Goal: Task Accomplishment & Management: Complete application form

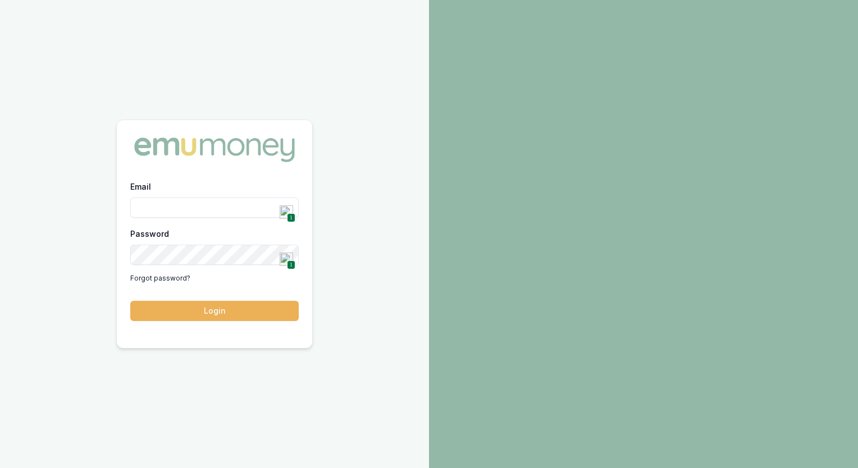
click at [287, 213] on span "1" at bounding box center [291, 218] width 8 height 10
type input "[PERSON_NAME][EMAIL_ADDRESS][DOMAIN_NAME]"
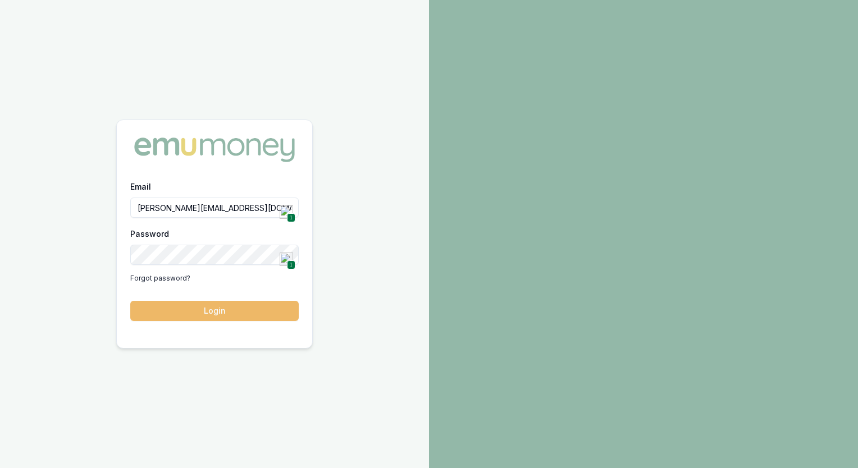
click at [199, 313] on button "Login" at bounding box center [214, 311] width 169 height 20
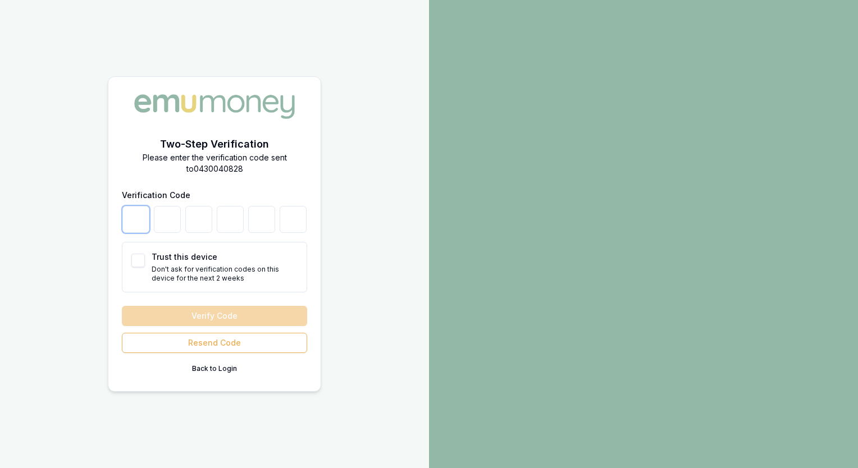
click at [140, 217] on input "number" at bounding box center [135, 219] width 27 height 27
type input "1"
type input "4"
type input "1"
type input "4"
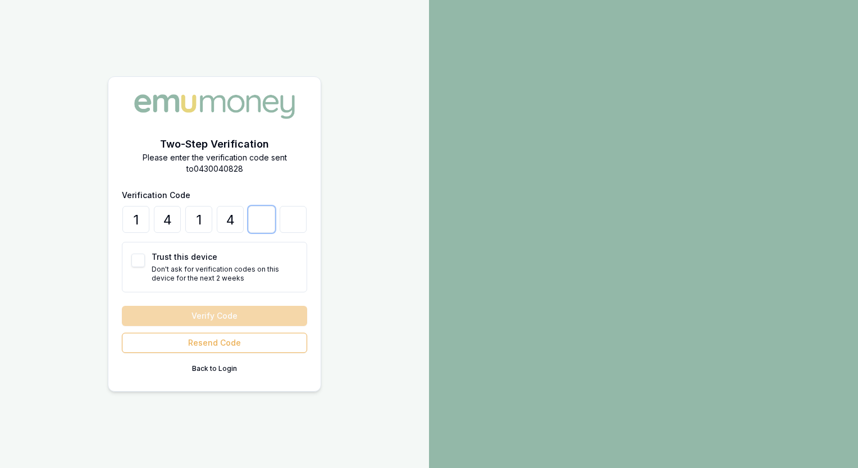
type input "8"
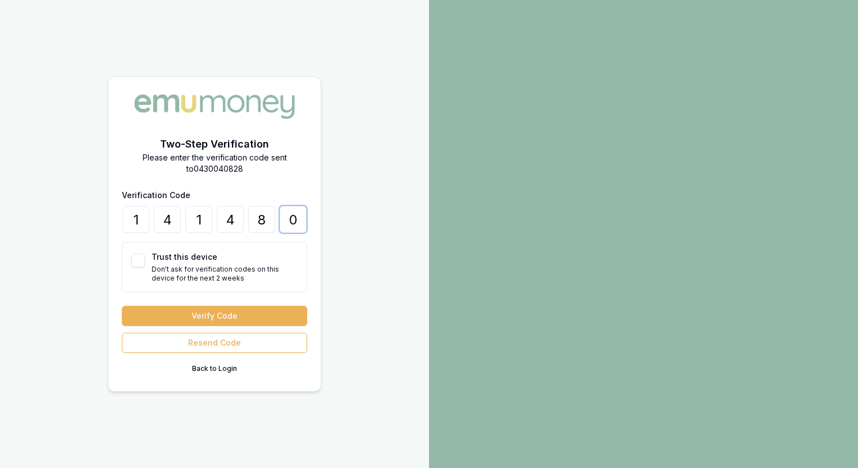
type input "0"
click at [135, 268] on div "Trust this device Don't ask for verification codes on this device for the next …" at bounding box center [214, 267] width 185 height 51
click at [140, 260] on button "Trust this device" at bounding box center [137, 260] width 13 height 13
checkbox input "true"
click at [188, 301] on form "Verification Code 1 4 1 4 8 0 Trust this device Don't ask for verification code…" at bounding box center [214, 283] width 185 height 190
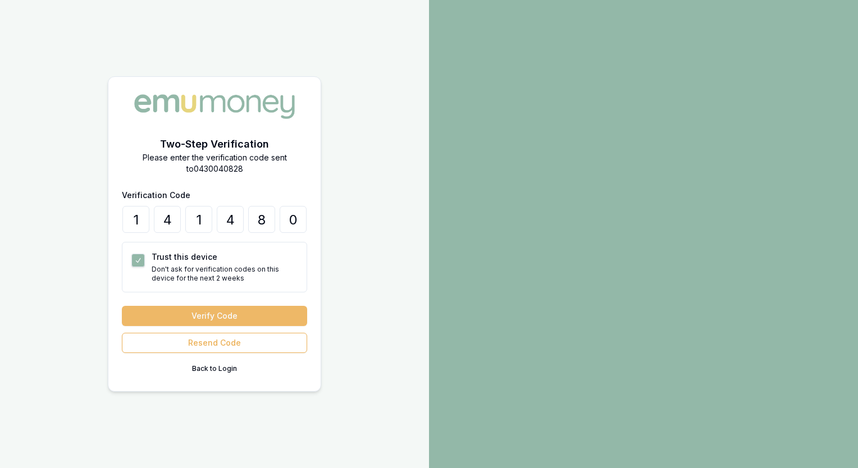
click at [192, 319] on button "Verify Code" at bounding box center [214, 316] width 185 height 20
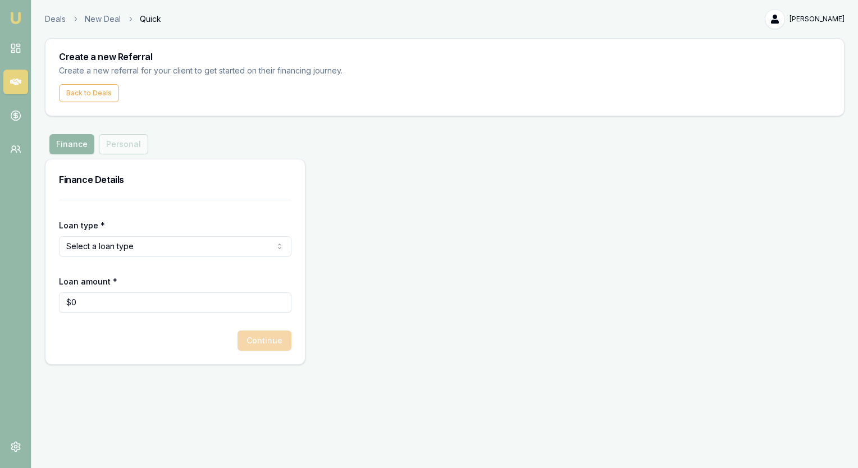
click at [113, 240] on html "Emu Money Deals New Deal Quick Jaspreet Sawhney Toggle Menu Create a new Referr…" at bounding box center [429, 234] width 858 height 468
select select "COMMERCIAL_ASSET"
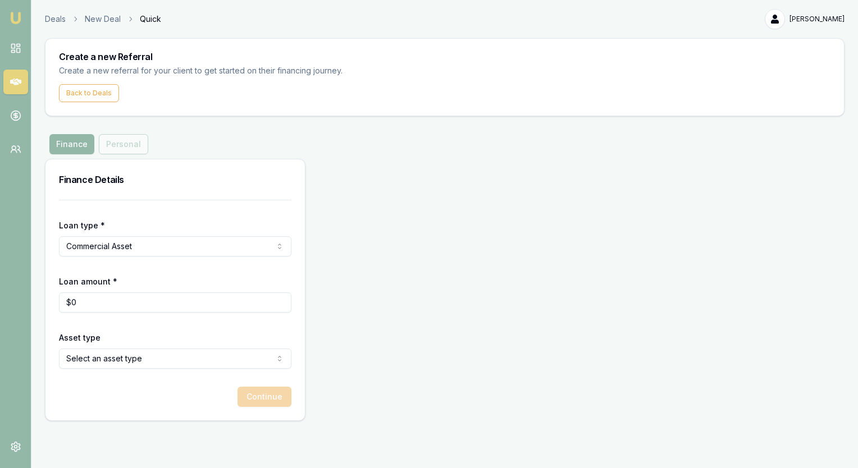
type input "0"
click at [113, 308] on input "0" at bounding box center [175, 303] width 233 height 20
type input "$50,000"
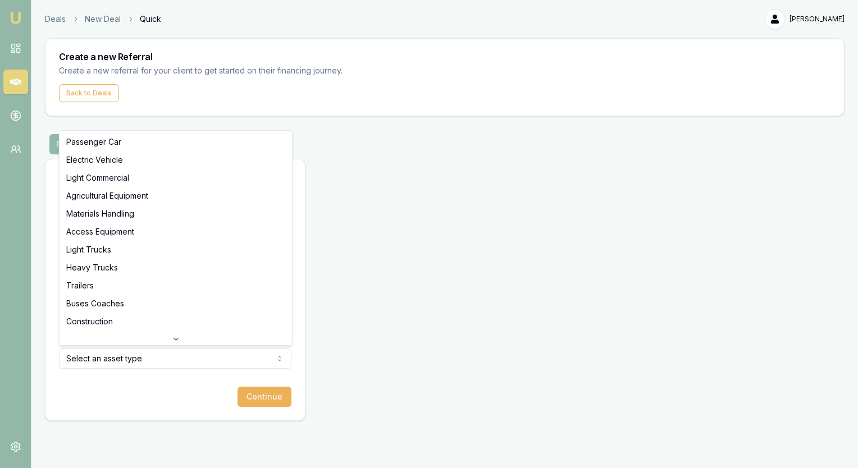
click at [138, 362] on html "Emu Money Deals New Deal Quick Jaspreet Sawhney Toggle Menu Create a new Referr…" at bounding box center [429, 234] width 858 height 468
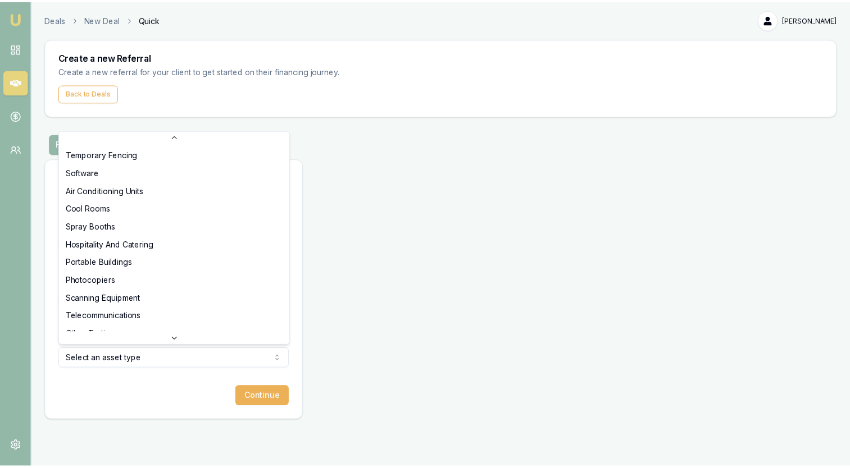
scroll to position [629, 0]
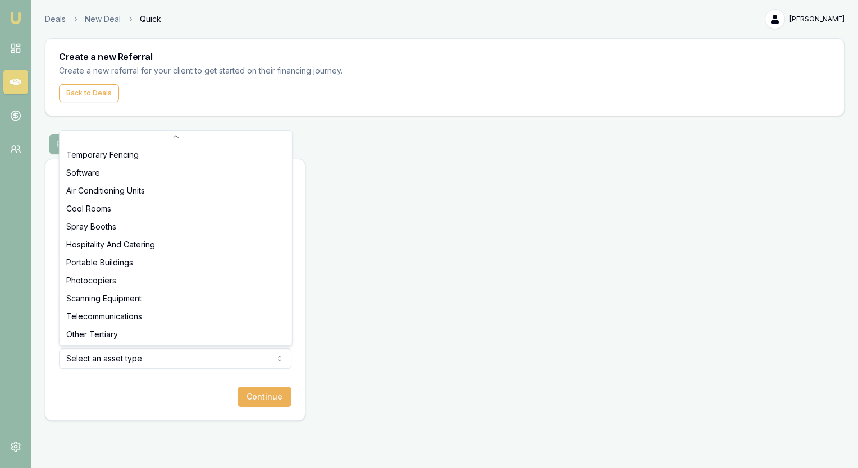
select select "OTHER_TERTIARY"
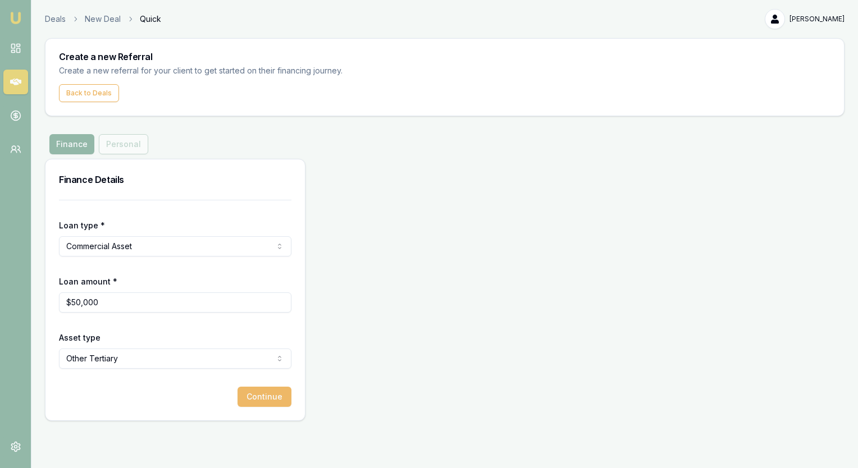
click at [251, 399] on button "Continue" at bounding box center [265, 397] width 54 height 20
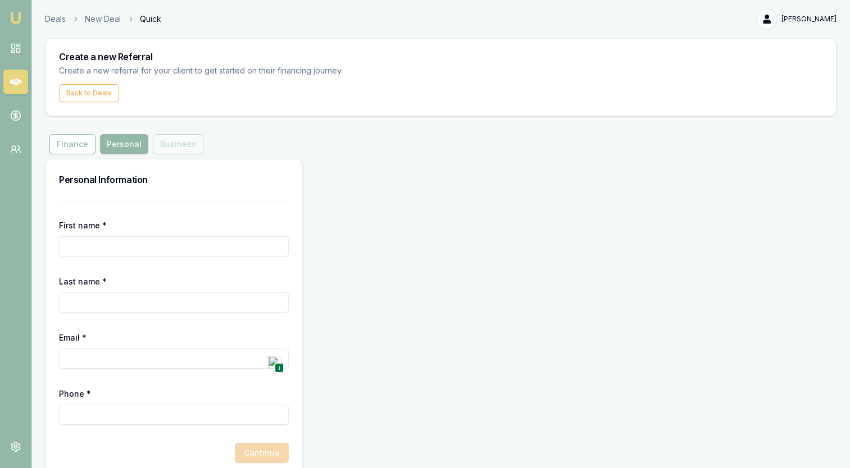
click at [160, 248] on input "First name *" at bounding box center [174, 246] width 230 height 20
type input "RAHUL"
type input "."
type input "[PERSON_NAME][EMAIL_ADDRESS][DOMAIN_NAME]"
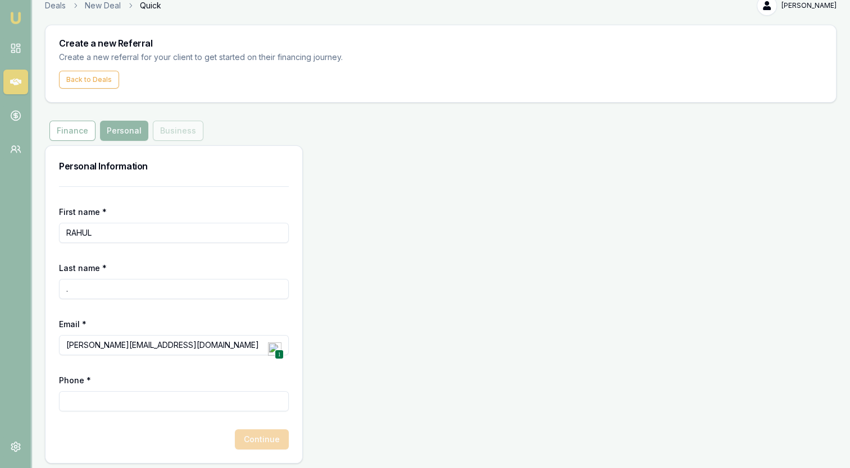
scroll to position [17, 0]
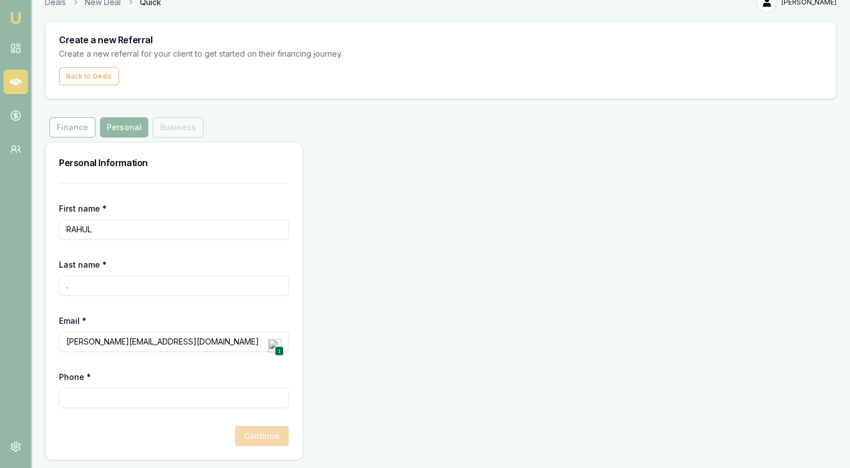
click at [177, 398] on input "Phone *" at bounding box center [174, 398] width 230 height 20
type input "0470 108 850"
click at [261, 438] on button "Continue" at bounding box center [262, 436] width 54 height 20
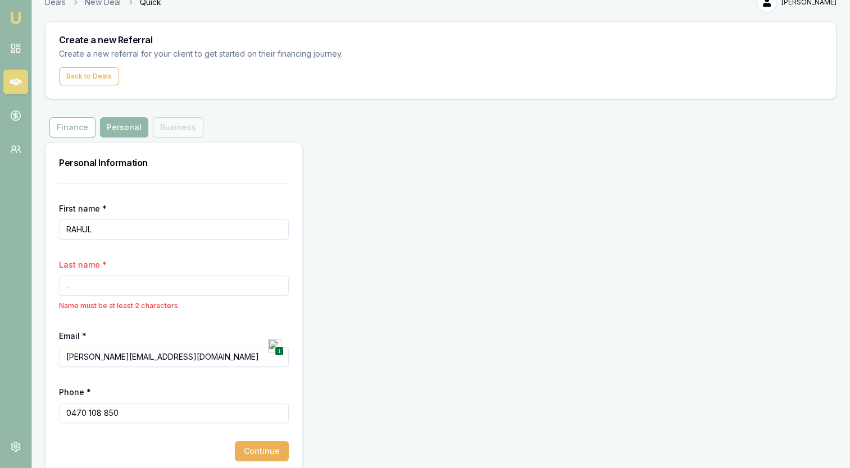
click at [152, 289] on input "." at bounding box center [174, 286] width 230 height 20
drag, startPoint x: 152, startPoint y: 289, endPoint x: 61, endPoint y: 297, distance: 91.3
click at [61, 297] on div "Last name * . Name must be at least 2 characters." at bounding box center [174, 284] width 230 height 53
click at [582, 324] on div "Personal Information First name * RAHUL Last name * S Name must be at least 2 c…" at bounding box center [440, 309] width 791 height 334
click at [157, 288] on input "S" at bounding box center [174, 286] width 230 height 20
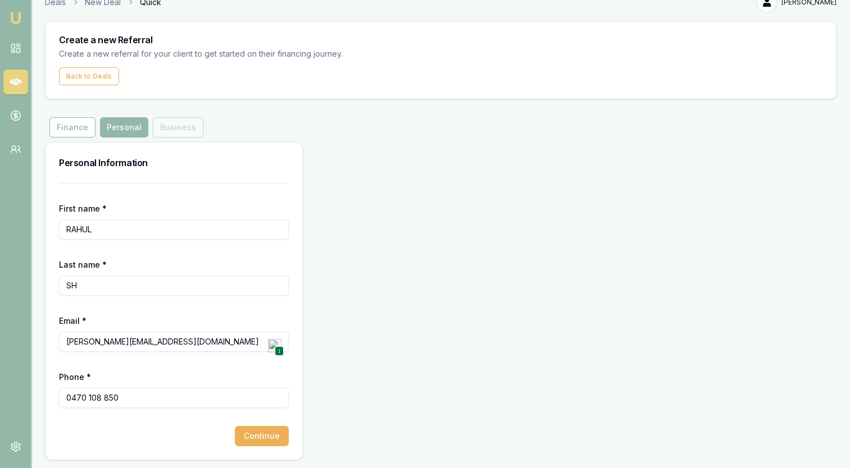
type input "SH"
click at [65, 138] on div "Create a new Referral Create a new referral for your client to get started on t…" at bounding box center [440, 240] width 791 height 439
click at [67, 130] on button "Finance" at bounding box center [72, 127] width 46 height 20
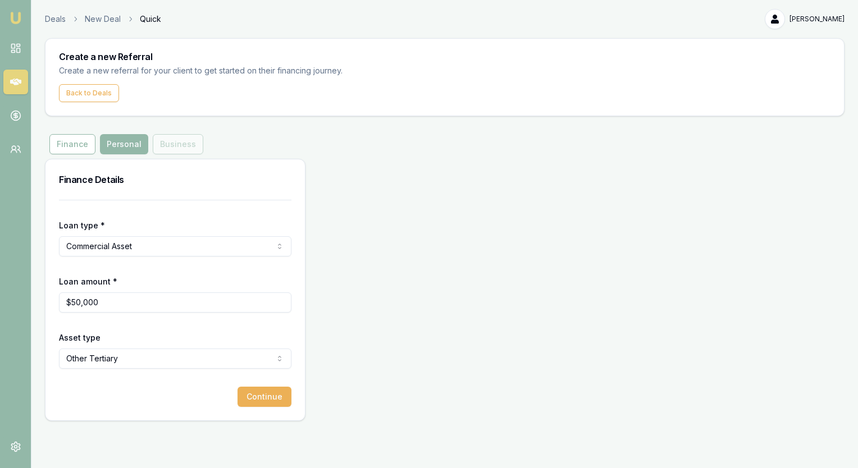
type input "50000"
drag, startPoint x: 119, startPoint y: 306, endPoint x: -2, endPoint y: 311, distance: 120.9
click at [0, 311] on html "Emu Money Deals New Deal Quick Jaspreet Sawhney Toggle Menu Create a new Referr…" at bounding box center [429, 234] width 858 height 468
type input "$3,500"
drag, startPoint x: 293, startPoint y: 404, endPoint x: 287, endPoint y: 404, distance: 6.2
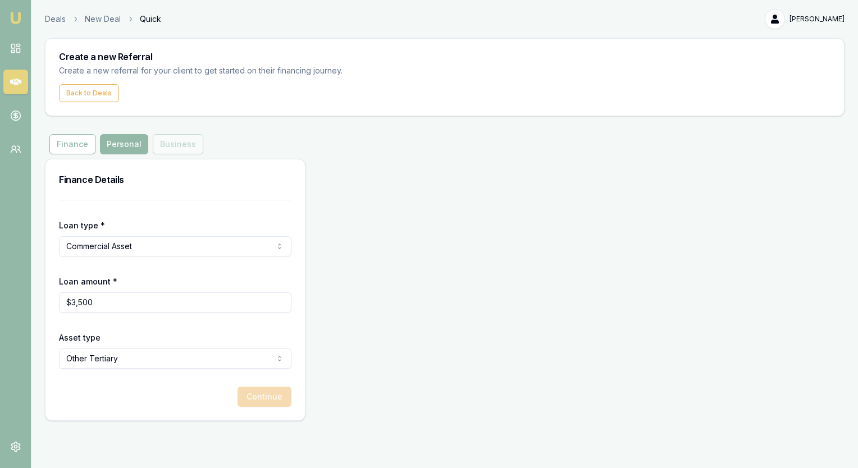
click at [293, 403] on div "Loan type * Commercial Asset Consumer Loan Consumer Asset Commercial Loan Comme…" at bounding box center [175, 310] width 260 height 221
click at [263, 391] on button "Continue" at bounding box center [265, 397] width 54 height 20
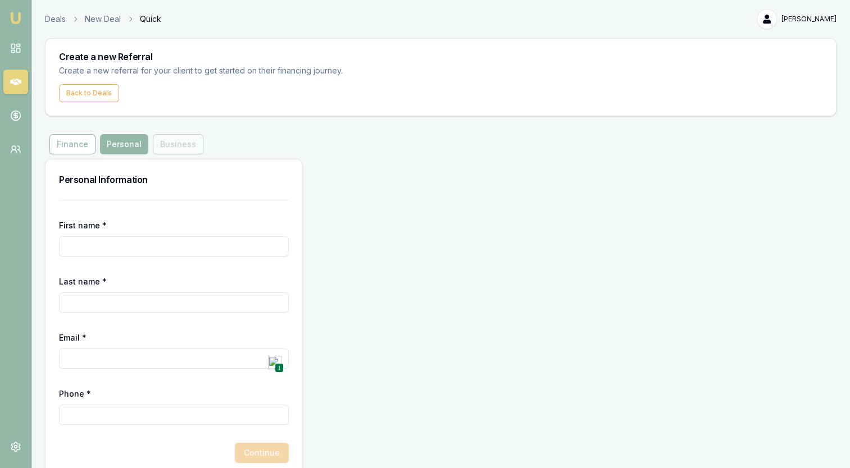
click at [128, 247] on input "First name *" at bounding box center [174, 246] width 230 height 20
type input "RAHUL"
type input "."
type input "[PERSON_NAME][EMAIL_ADDRESS][DOMAIN_NAME]"
type input "0470 108 850"
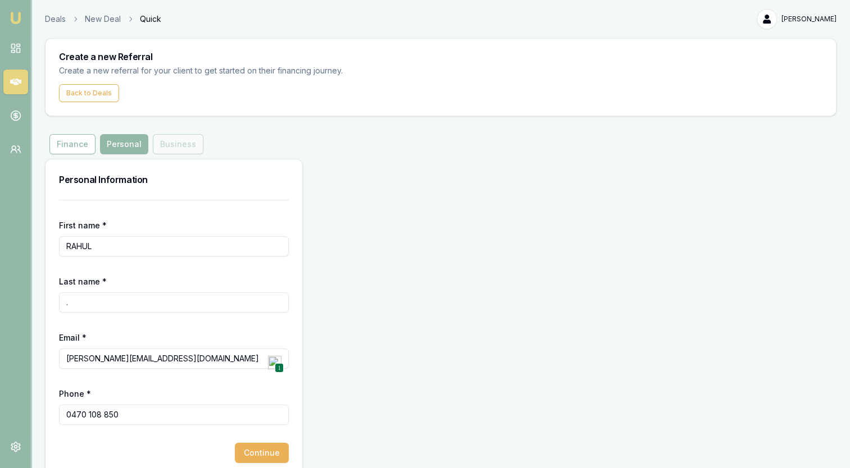
click at [90, 299] on input "." at bounding box center [174, 303] width 230 height 20
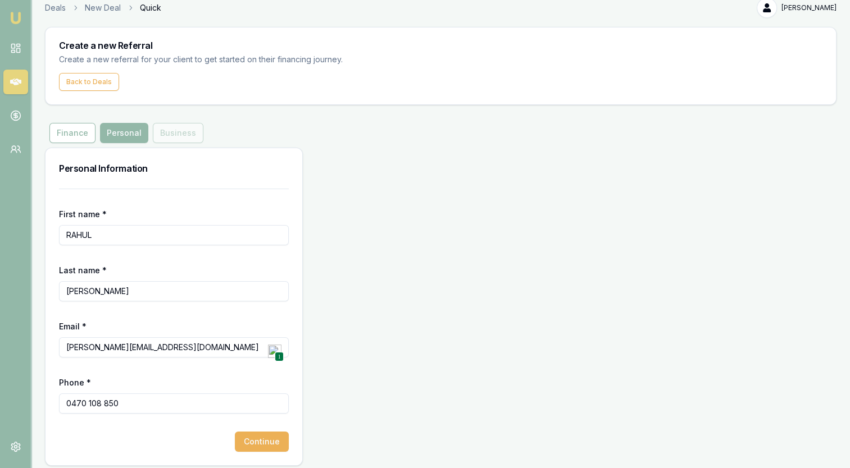
scroll to position [17, 0]
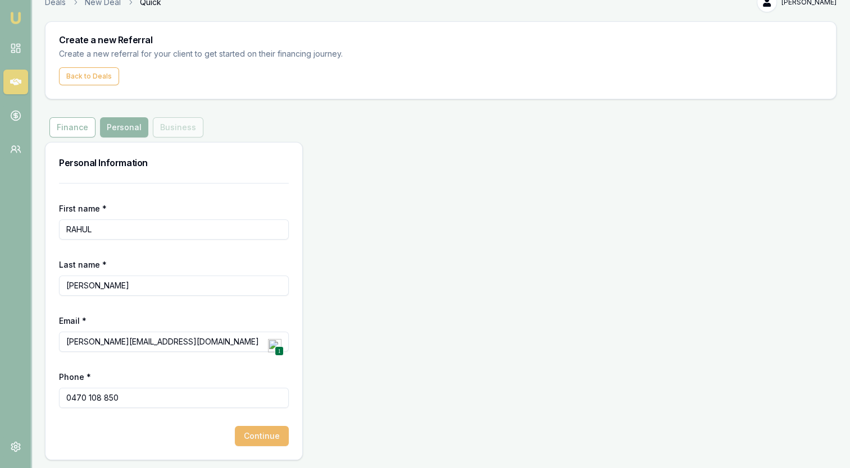
type input "[PERSON_NAME]"
click at [267, 441] on button "Continue" at bounding box center [262, 436] width 54 height 20
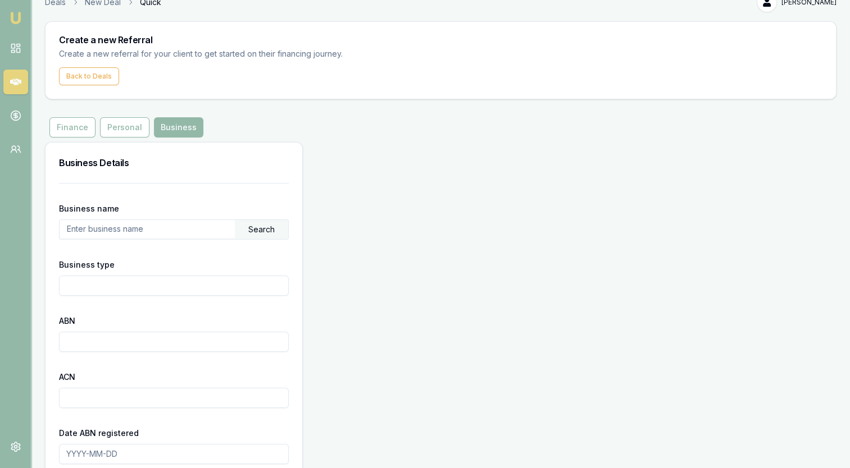
click at [117, 231] on input "text" at bounding box center [147, 229] width 175 height 18
click at [125, 230] on input "text" at bounding box center [147, 229] width 175 height 18
click at [141, 282] on input "Business type" at bounding box center [174, 286] width 230 height 20
type input "PIZZA"
click at [116, 231] on input "text" at bounding box center [147, 229] width 175 height 18
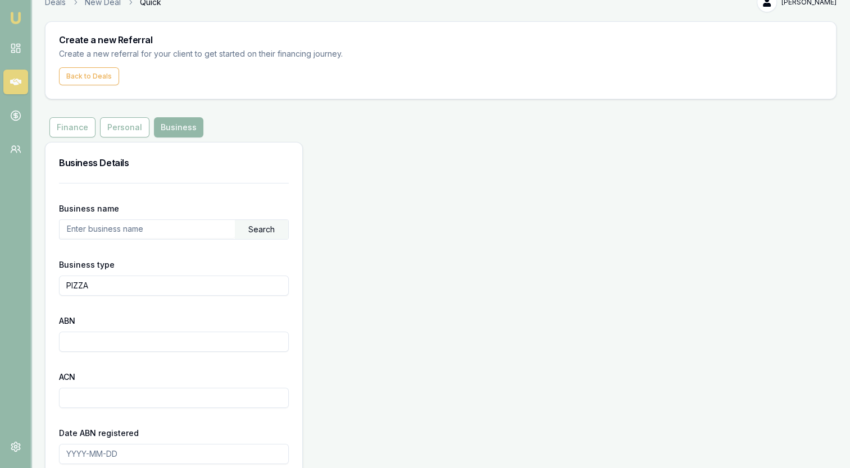
paste input "EATERY SOLUTIONS PTY LTD"
type input "EATERY SOLUTIONS PTY LTD"
click at [262, 228] on div "Search" at bounding box center [261, 229] width 53 height 19
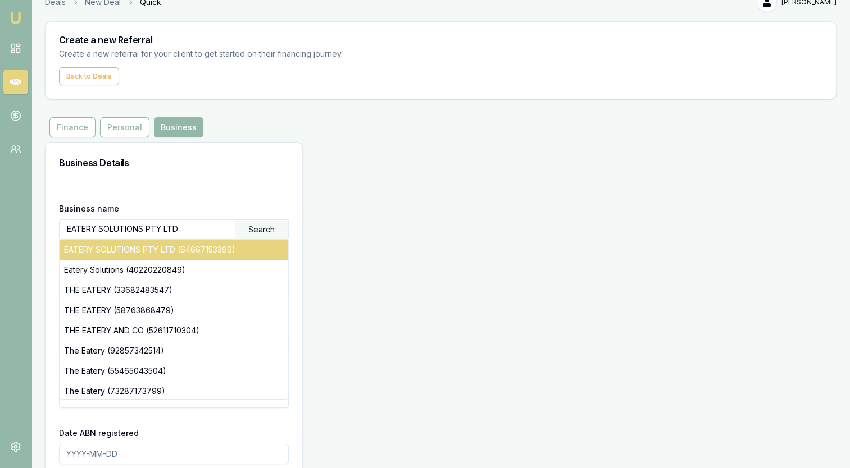
click at [140, 252] on div "EATERY SOLUTIONS PTY LTD (64667153399)" at bounding box center [174, 250] width 229 height 20
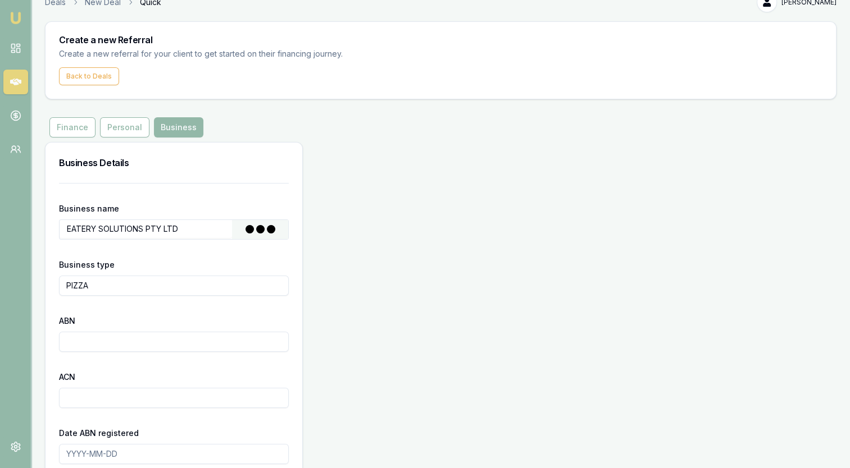
type input "Australian Private Company"
type input "64667153399"
type input "667153399"
type input "[DATE]"
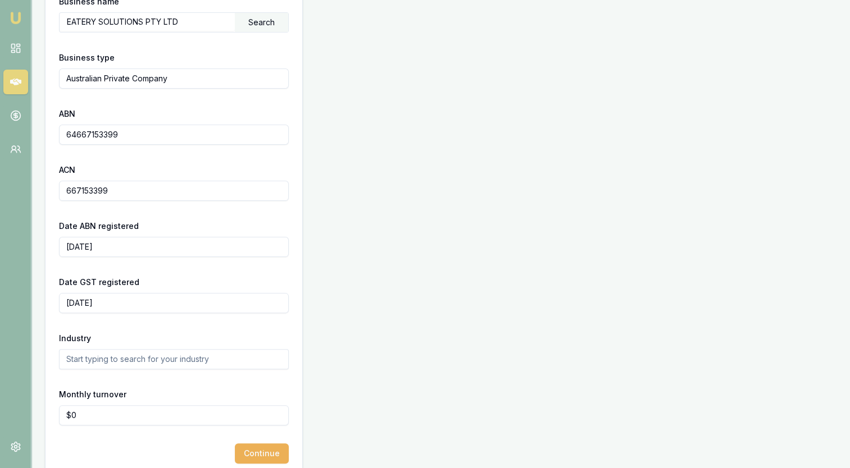
scroll to position [242, 0]
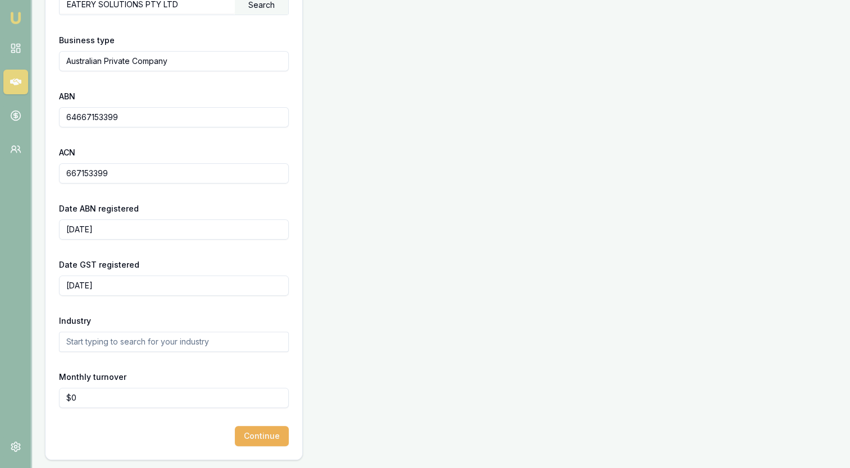
click at [118, 352] on form "Business name EATERY SOLUTIONS PTY LTD Search Business type Australian Private …" at bounding box center [174, 202] width 230 height 488
click at [118, 342] on input "text" at bounding box center [174, 342] width 230 height 20
type input "P"
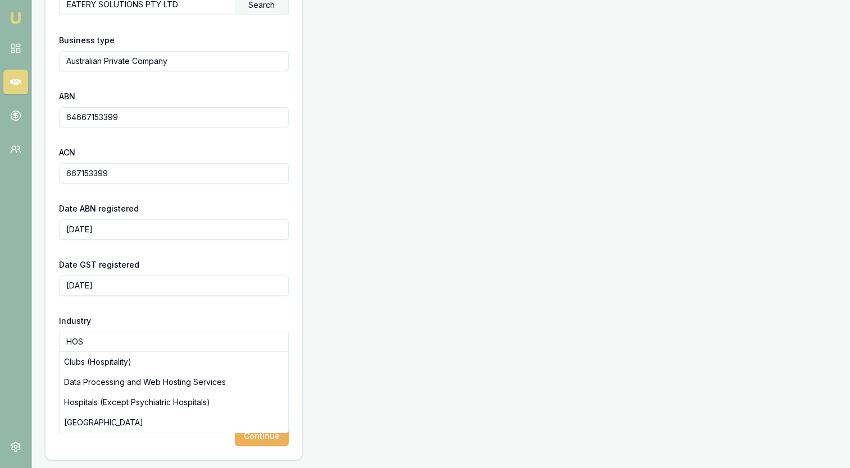
drag, startPoint x: 134, startPoint y: 345, endPoint x: 0, endPoint y: 332, distance: 134.9
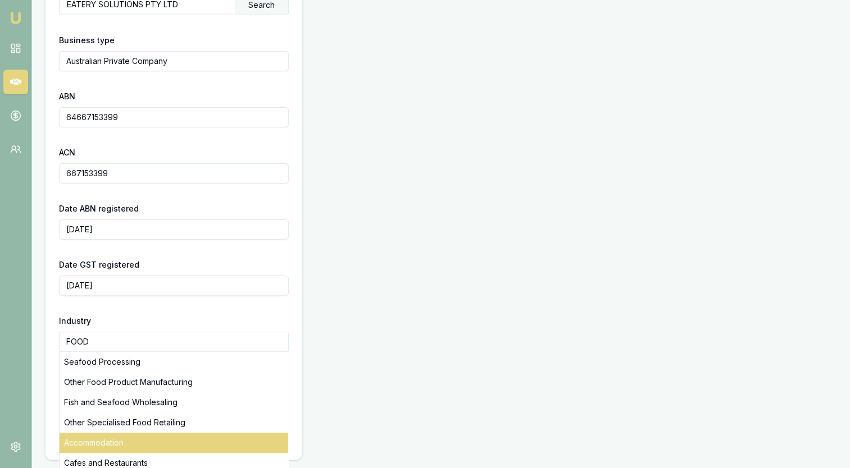
scroll to position [43, 0]
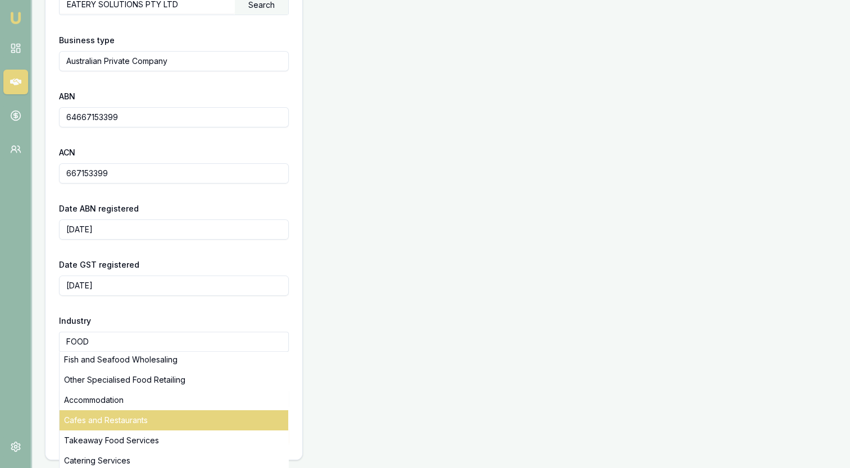
click at [118, 426] on div "Cafes and Restaurants" at bounding box center [174, 421] width 229 height 20
type input "Cafes and Restaurants"
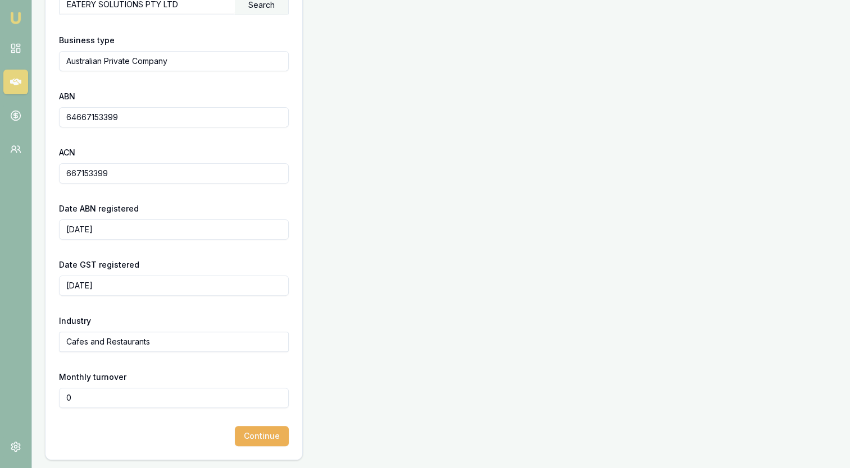
click at [102, 402] on input "0" at bounding box center [174, 398] width 230 height 20
type input "$0"
click at [248, 426] on button "Continue" at bounding box center [262, 436] width 54 height 20
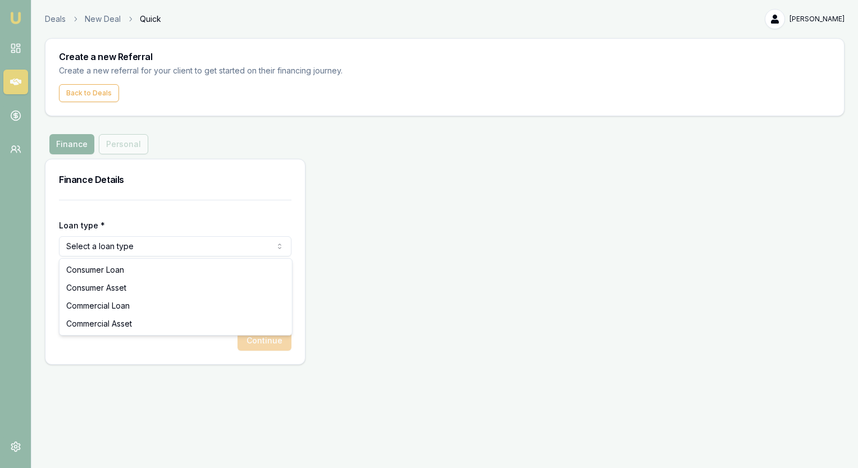
click at [139, 255] on html "Emu Money Deals New Deal Quick [PERSON_NAME] Toggle Menu Create a new Referral …" at bounding box center [429, 234] width 858 height 468
select select "COMMERCIAL_ASSET"
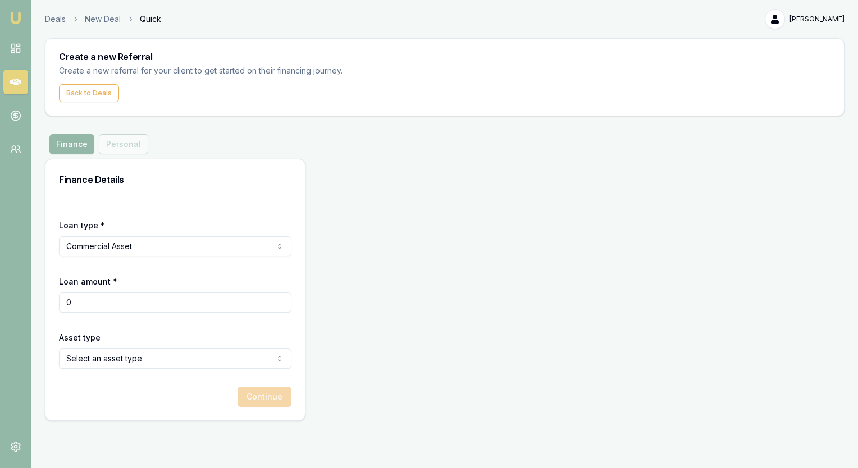
click at [122, 296] on input "0" at bounding box center [175, 303] width 233 height 20
drag, startPoint x: 121, startPoint y: 298, endPoint x: -2, endPoint y: 279, distance: 125.0
click at [0, 279] on html "Emu Money Deals New Deal Quick [PERSON_NAME] Toggle Menu Create a new Referral …" at bounding box center [429, 234] width 858 height 468
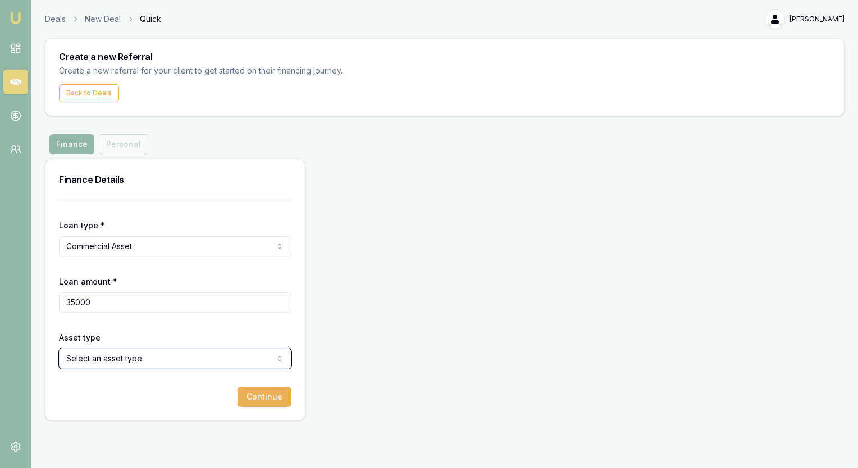
type input "$35,000"
click at [128, 360] on html "Emu Money Deals New Deal Quick [PERSON_NAME] Toggle Menu Create a new Referral …" at bounding box center [429, 234] width 858 height 468
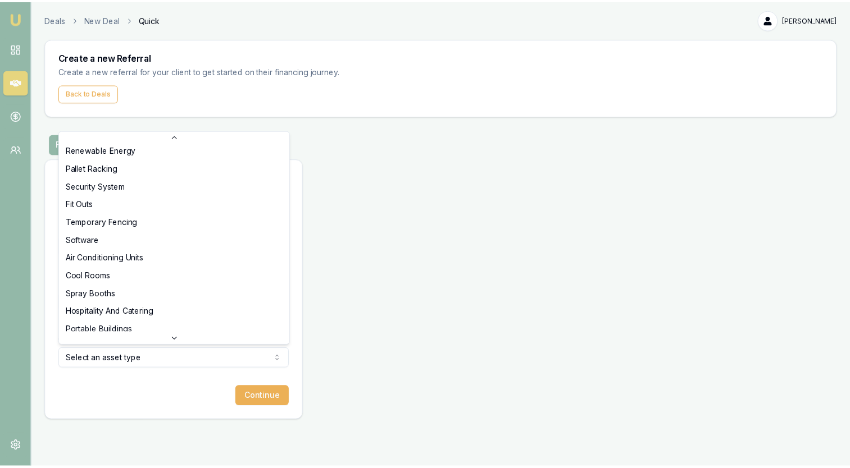
scroll to position [629, 0]
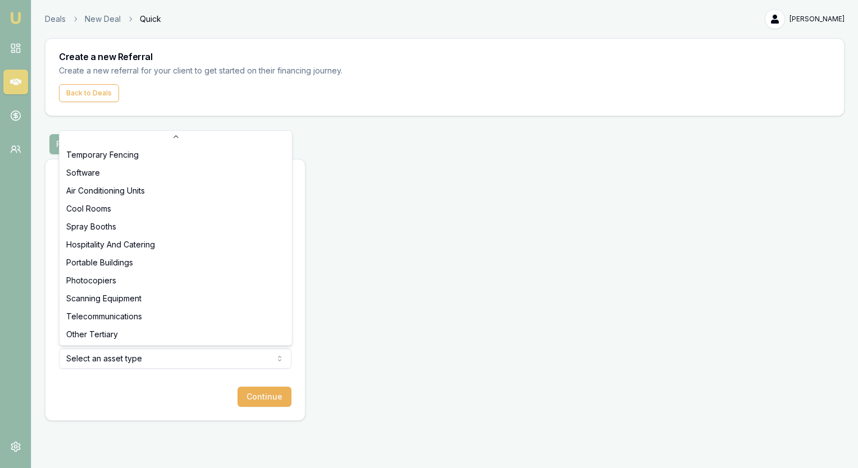
select select "HOSPITALITY_AND_CATERING"
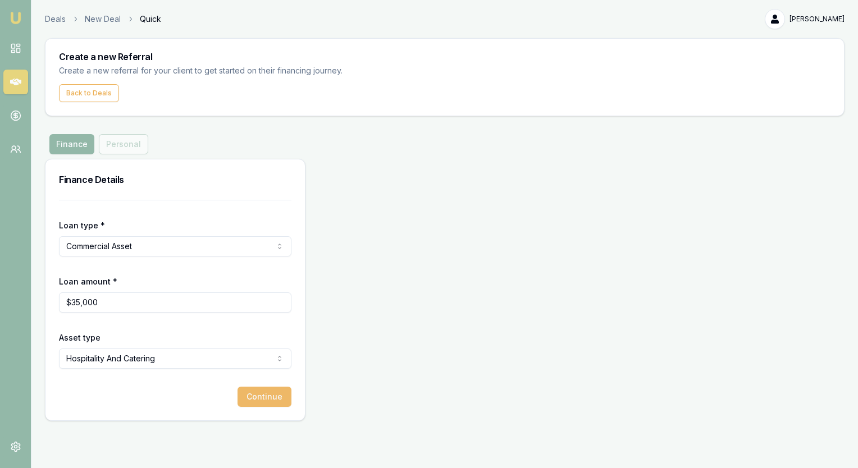
click at [270, 399] on button "Continue" at bounding box center [265, 397] width 54 height 20
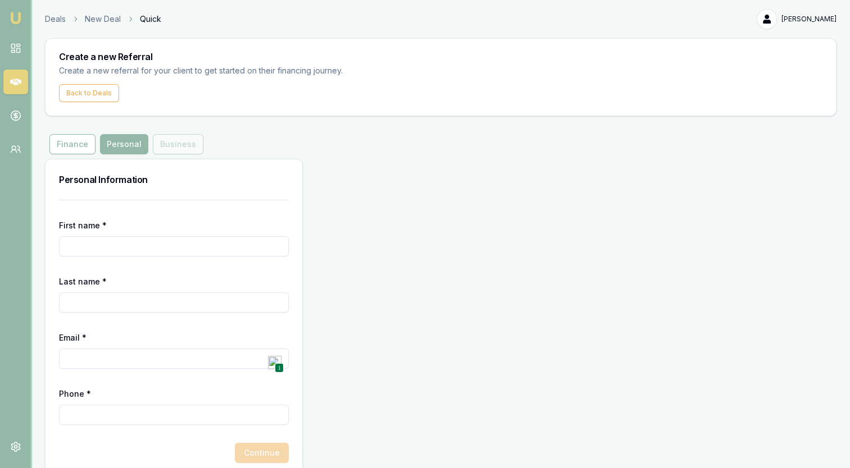
click at [90, 242] on input "First name *" at bounding box center [174, 246] width 230 height 20
type input "RAHUL"
type input "[PERSON_NAME]"
type input "[PERSON_NAME][EMAIL_ADDRESS][DOMAIN_NAME]"
type input "0470 108 850"
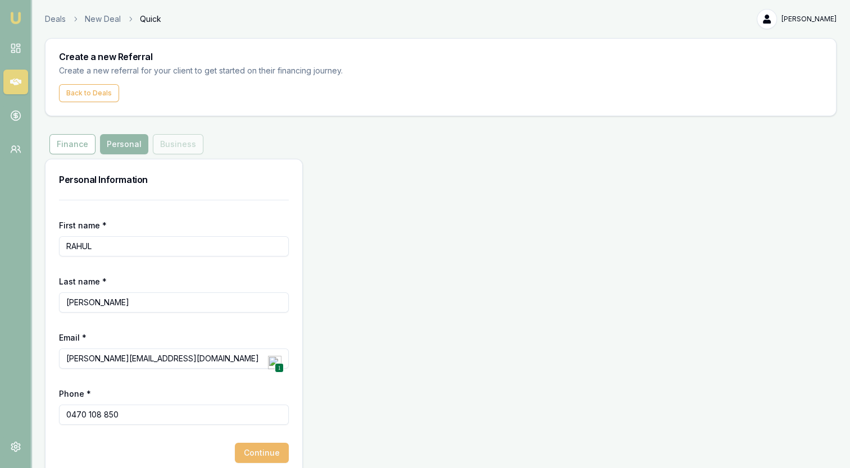
click at [257, 452] on button "Continue" at bounding box center [262, 453] width 54 height 20
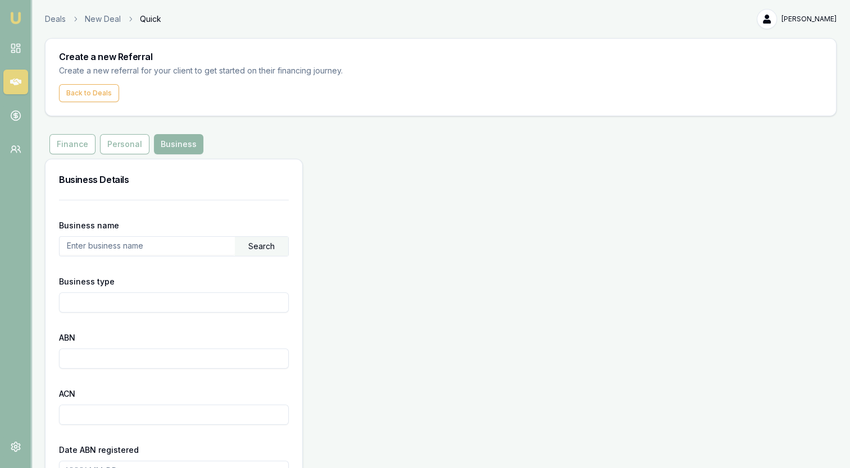
scroll to position [93, 0]
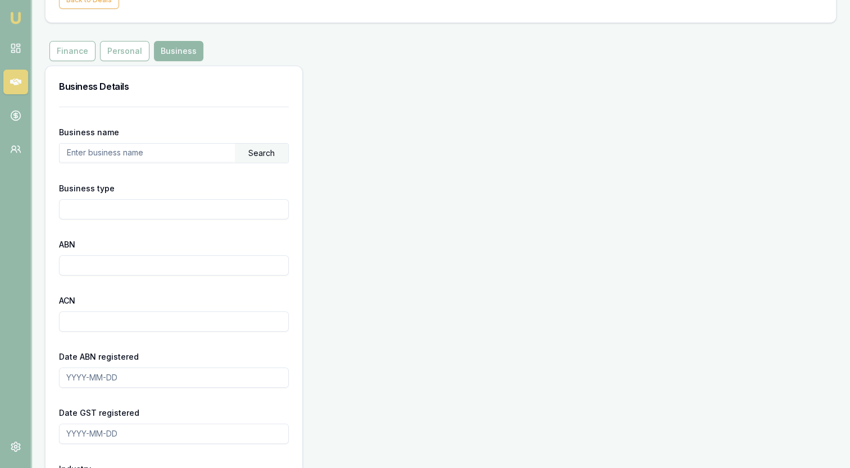
click at [145, 154] on input "text" at bounding box center [147, 153] width 175 height 18
click at [229, 157] on input "text" at bounding box center [147, 153] width 175 height 18
click at [57, 151] on div "Business name Search Business type ABN ACN Date ABN registered Date GST registe…" at bounding box center [173, 358] width 257 height 502
click at [76, 155] on input "text" at bounding box center [147, 153] width 175 height 18
paste input "EATERY SOLUTIONS PTY LTD"
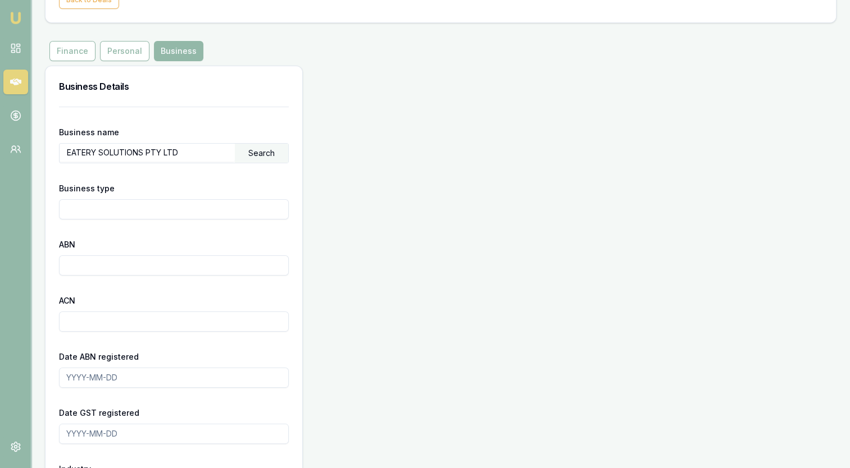
type input "EATERY SOLUTIONS PTY LTD"
click at [276, 148] on div "Search" at bounding box center [261, 153] width 53 height 19
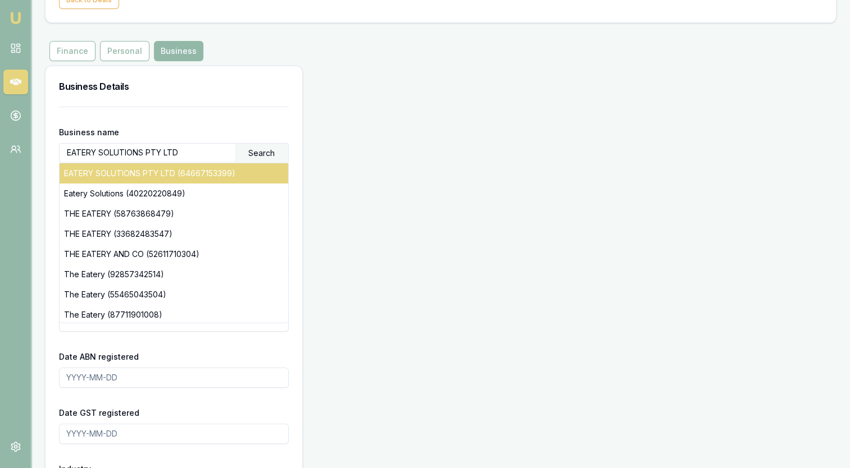
click at [193, 170] on div "EATERY SOLUTIONS PTY LTD (64667153399)" at bounding box center [174, 173] width 229 height 20
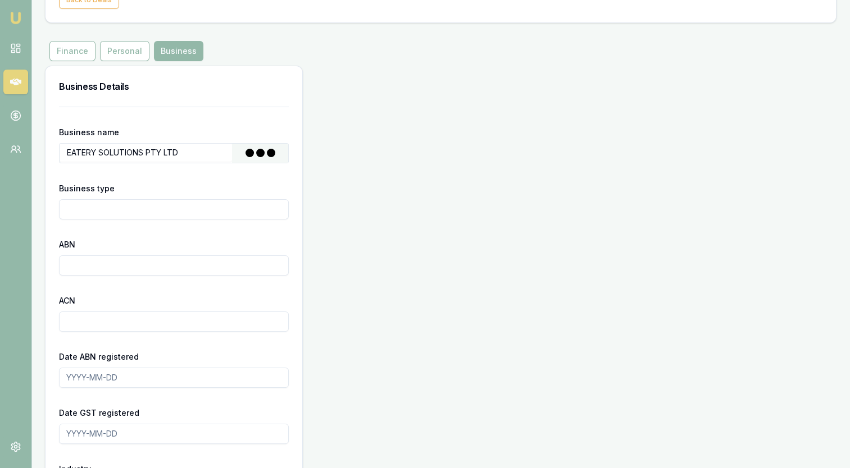
type input "Australian Private Company"
type input "64667153399"
type input "667153399"
type input "[DATE]"
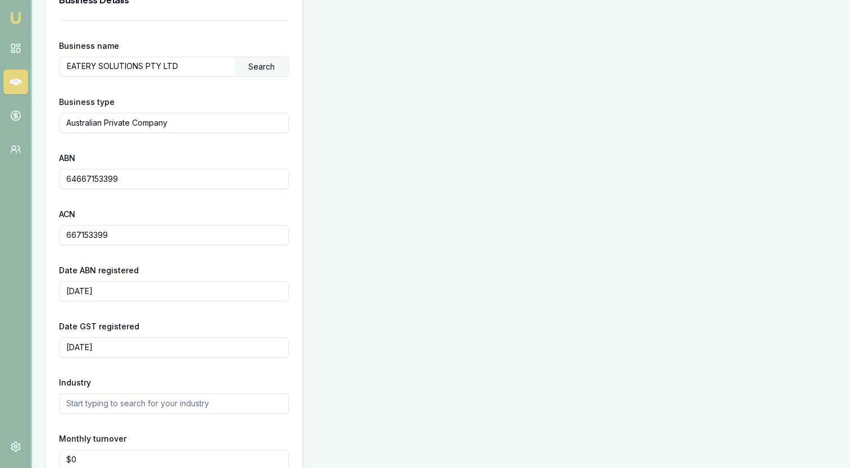
scroll to position [242, 0]
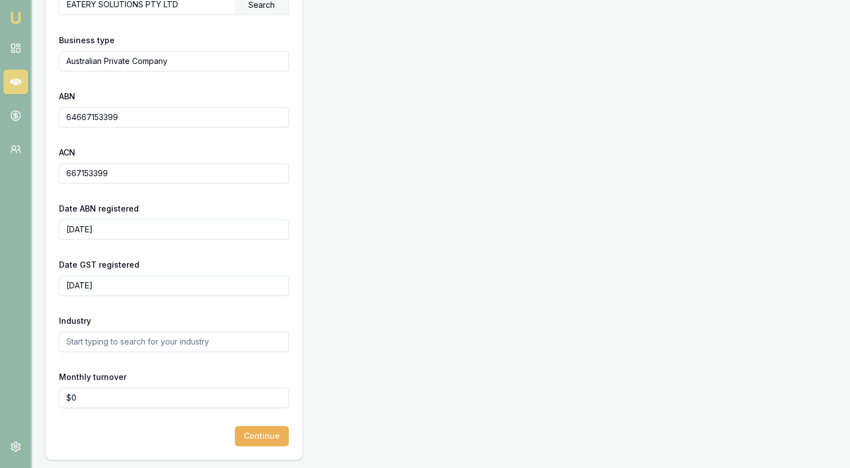
click at [117, 339] on input "text" at bounding box center [174, 342] width 230 height 20
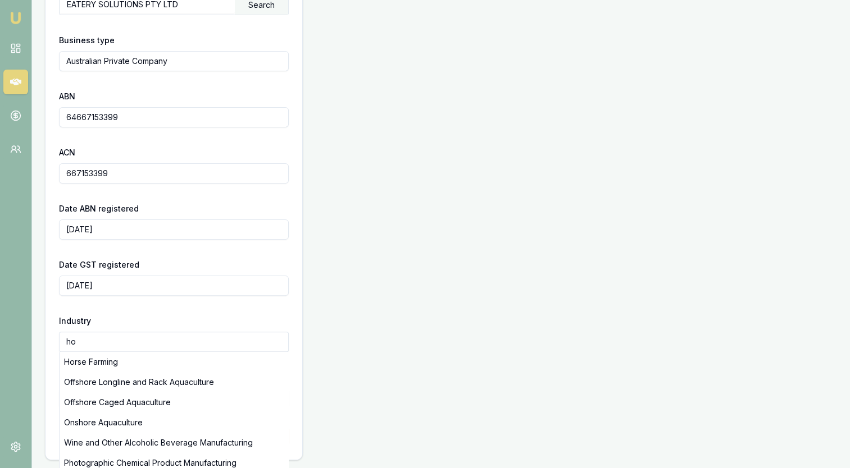
type input "h"
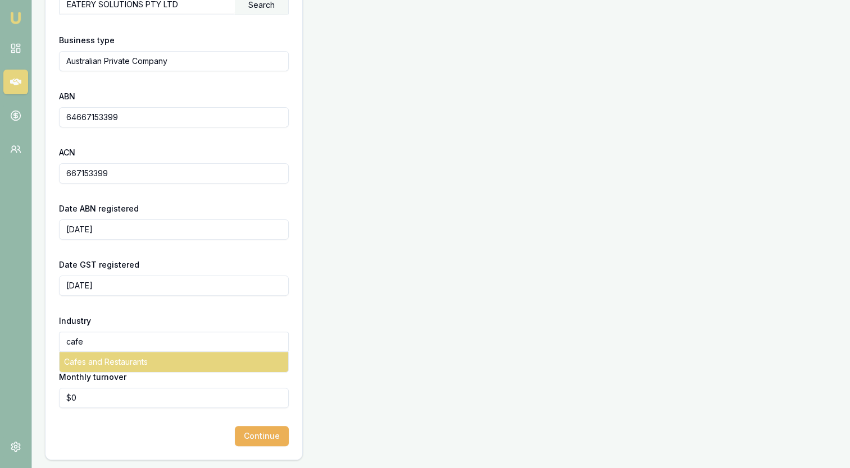
click at [113, 361] on div "Cafes and Restaurants" at bounding box center [174, 362] width 229 height 20
type input "Cafes and Restaurants"
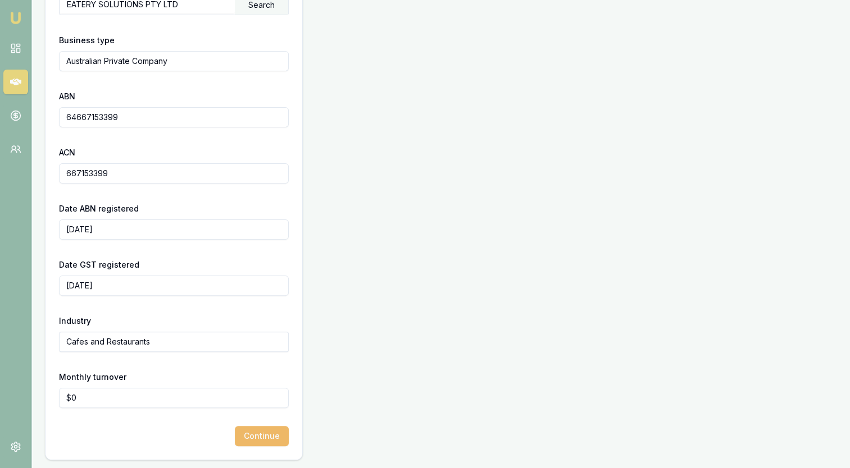
click at [254, 433] on button "Continue" at bounding box center [262, 436] width 54 height 20
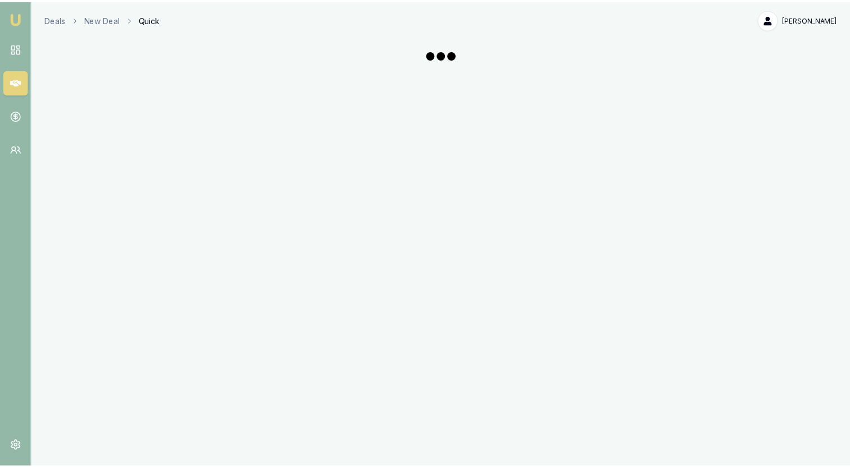
scroll to position [242, 0]
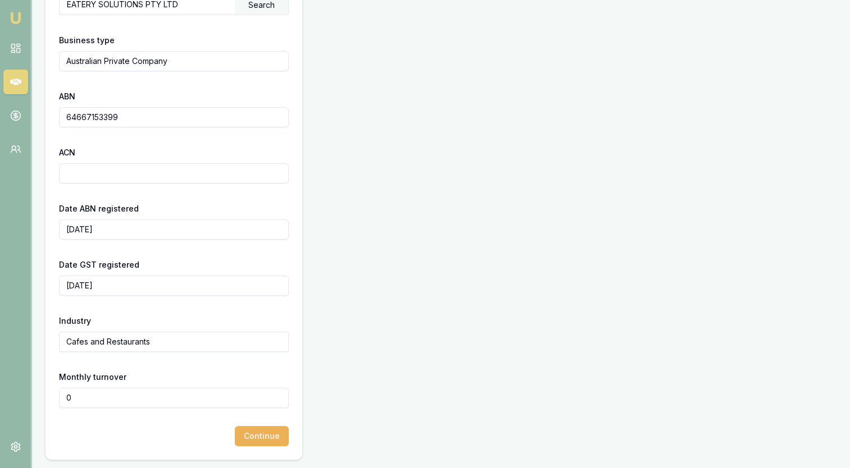
drag, startPoint x: 149, startPoint y: 394, endPoint x: -2, endPoint y: 374, distance: 152.4
type input "$800,000"
drag, startPoint x: 82, startPoint y: 115, endPoint x: 177, endPoint y: 104, distance: 96.1
click at [177, 104] on div "ABN 64667153399" at bounding box center [174, 108] width 230 height 38
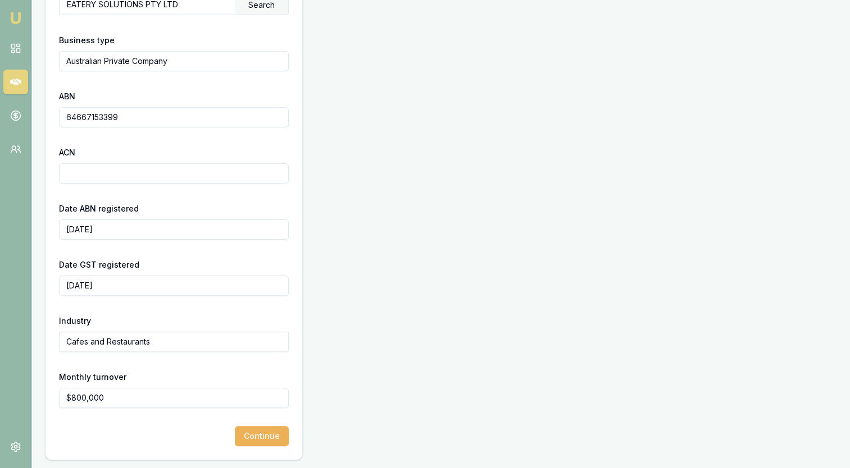
click at [74, 174] on input "ACN" at bounding box center [174, 173] width 230 height 20
paste input "667153399"
type input "667153399"
click at [268, 435] on button "Continue" at bounding box center [262, 436] width 54 height 20
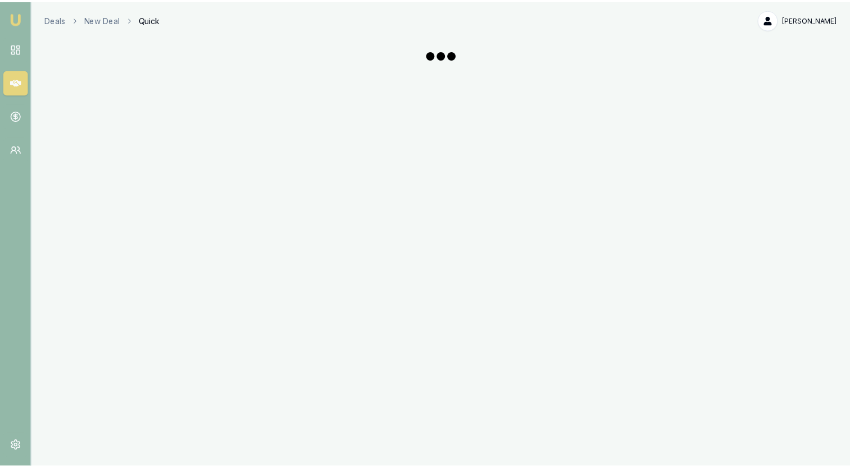
scroll to position [242, 0]
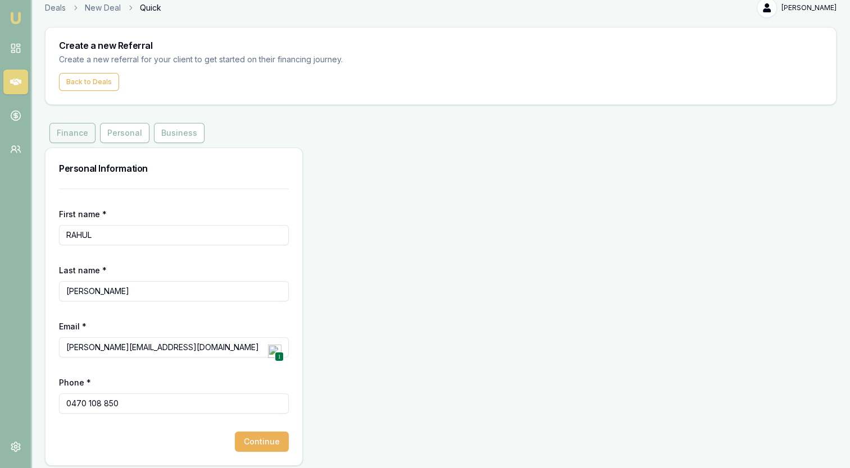
scroll to position [17, 0]
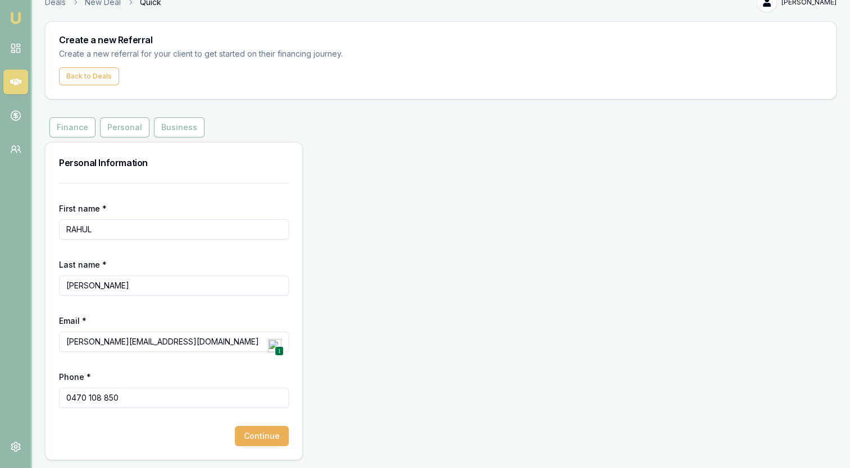
click at [188, 339] on input "[PERSON_NAME][EMAIL_ADDRESS][DOMAIN_NAME]" at bounding box center [174, 342] width 230 height 20
drag, startPoint x: 193, startPoint y: 343, endPoint x: -2, endPoint y: 342, distance: 195.5
click at [0, 342] on html "Emu Money Deals New Deal Quick [PERSON_NAME] Toggle Menu Create a new Referral …" at bounding box center [425, 217] width 850 height 468
click at [119, 123] on button "Personal" at bounding box center [124, 127] width 49 height 20
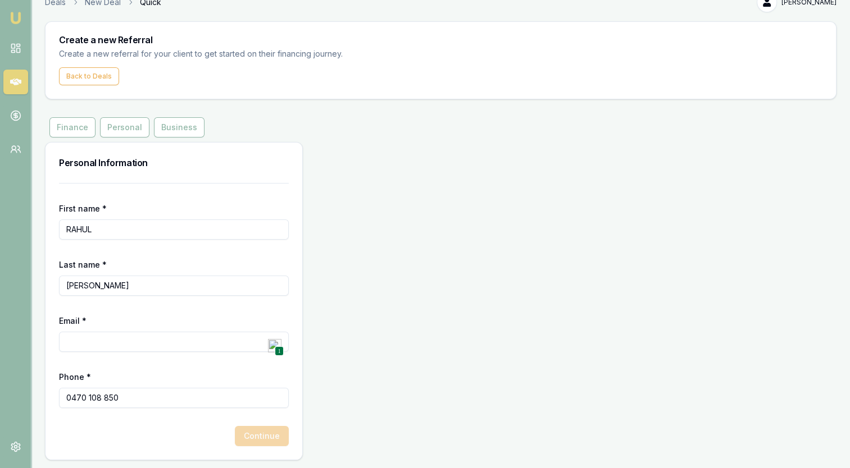
click at [103, 343] on input "Email *" at bounding box center [174, 342] width 230 height 20
type input "[PERSON_NAME][EMAIL_ADDRESS][DOMAIN_NAME]"
click at [258, 435] on button "Continue" at bounding box center [262, 436] width 54 height 20
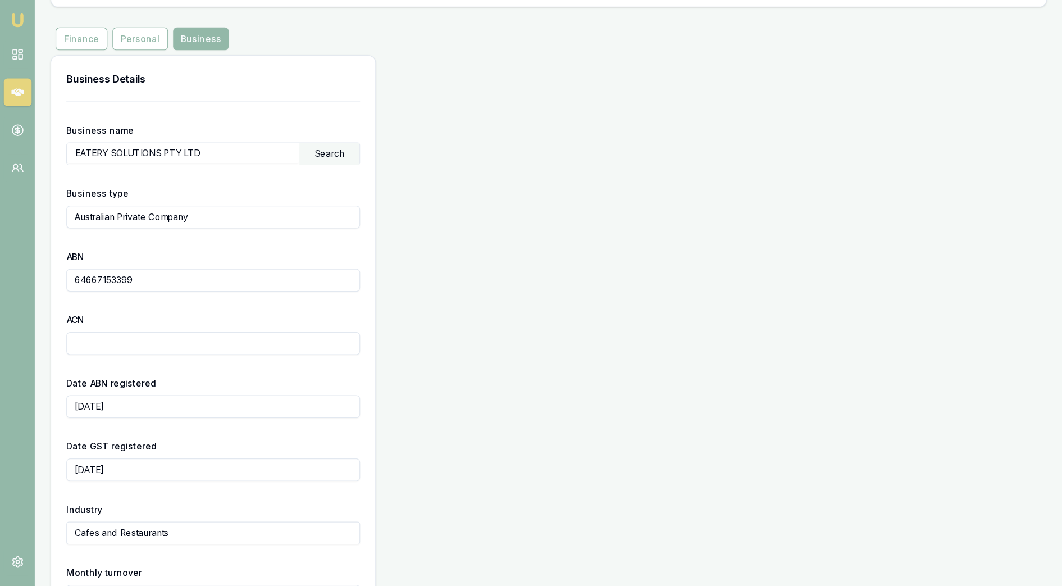
scroll to position [110, 0]
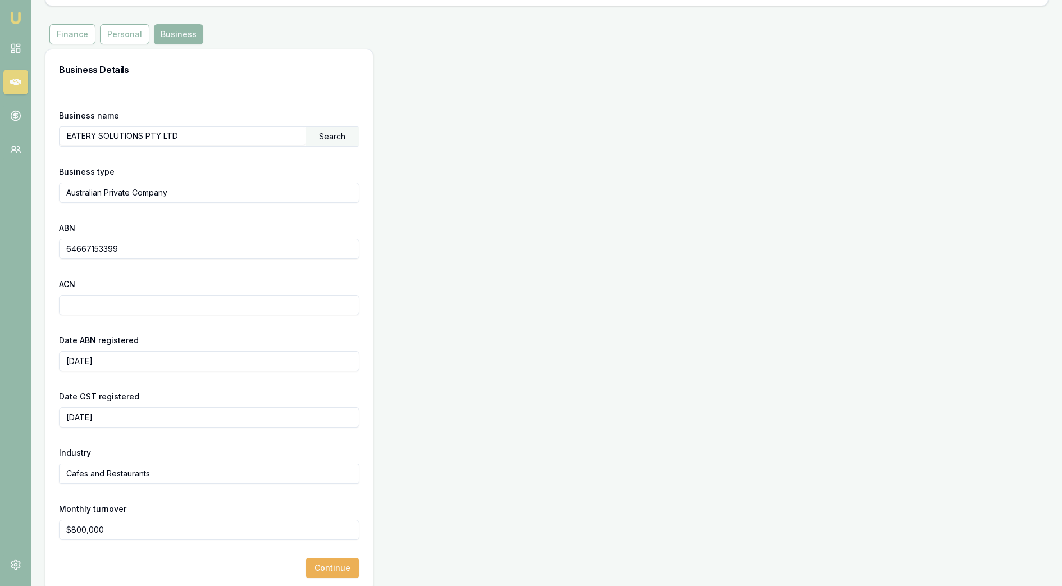
type input "800000"
drag, startPoint x: 144, startPoint y: 535, endPoint x: -3, endPoint y: 532, distance: 147.2
click at [0, 468] on html "Emu Money Deals New Deal Quick [PERSON_NAME] Toggle Menu Create a new Referral …" at bounding box center [531, 183] width 1062 height 586
drag, startPoint x: 74, startPoint y: 37, endPoint x: 69, endPoint y: 40, distance: 6.1
click at [74, 36] on button "Finance" at bounding box center [72, 34] width 46 height 20
